Goal: Navigation & Orientation: Find specific page/section

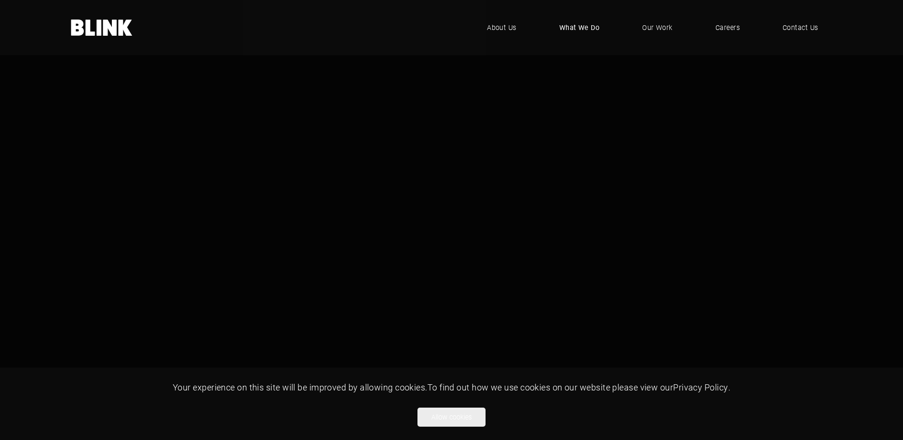
click at [591, 30] on span "What We Do" at bounding box center [579, 27] width 40 height 10
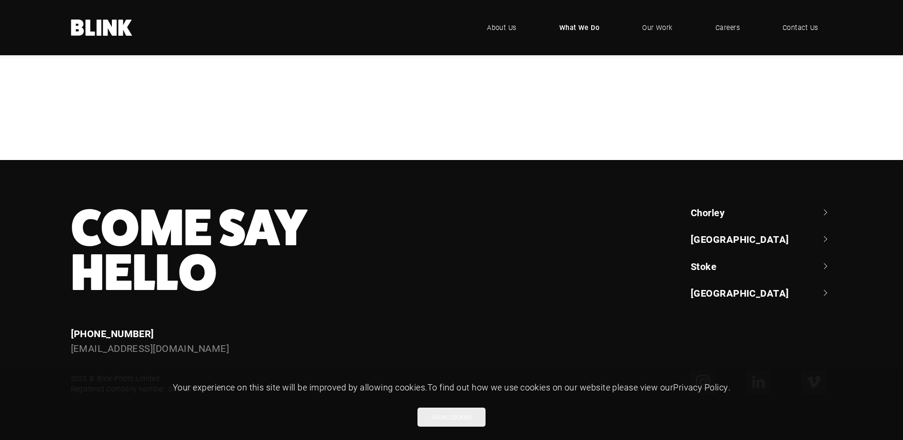
scroll to position [1027, 0]
click at [447, 413] on button "Allow cookies" at bounding box center [452, 417] width 68 height 19
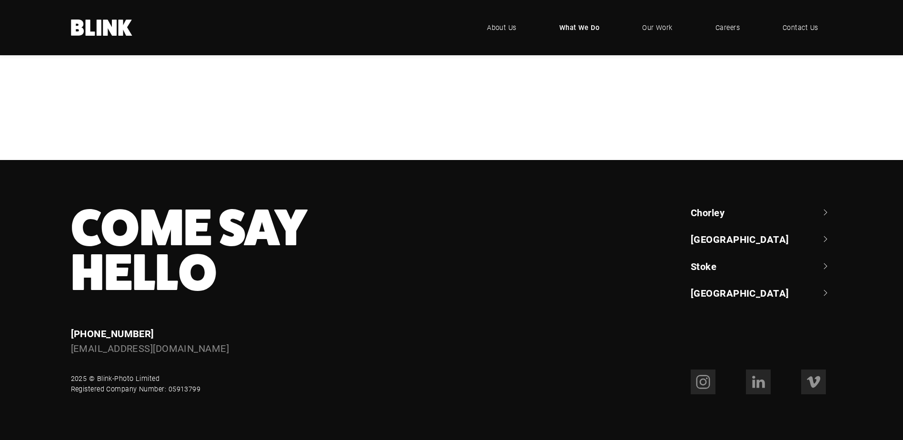
click at [824, 211] on link "Chorley" at bounding box center [762, 212] width 142 height 13
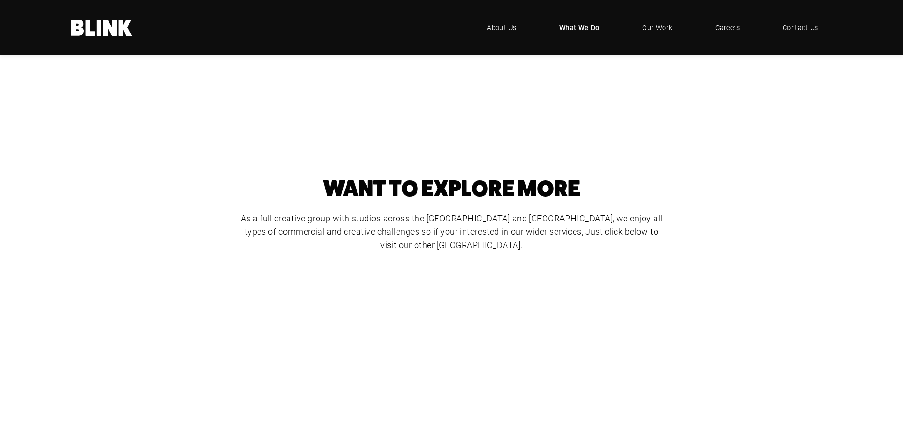
scroll to position [429, 0]
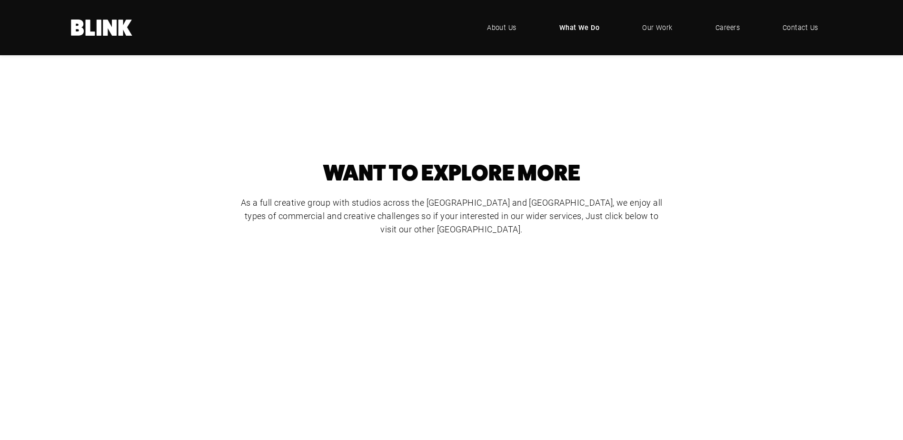
click at [0, 0] on div "Video & Animation" at bounding box center [0, 0] width 0 height 0
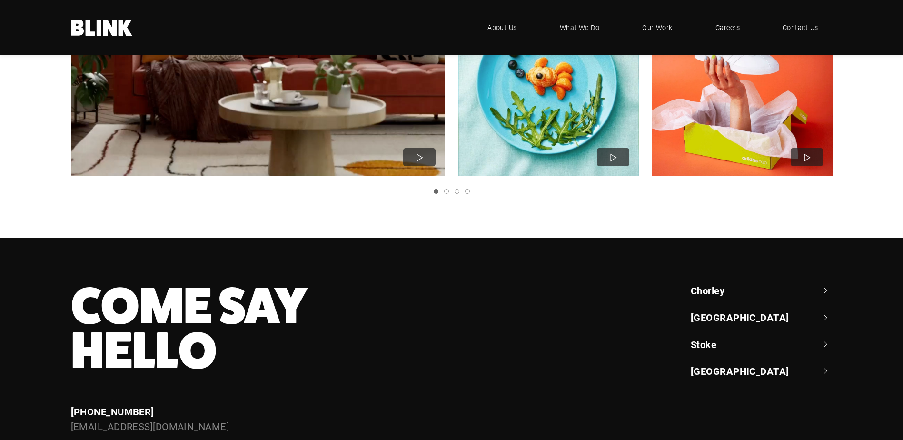
scroll to position [1030, 0]
